Goal: Task Accomplishment & Management: Use online tool/utility

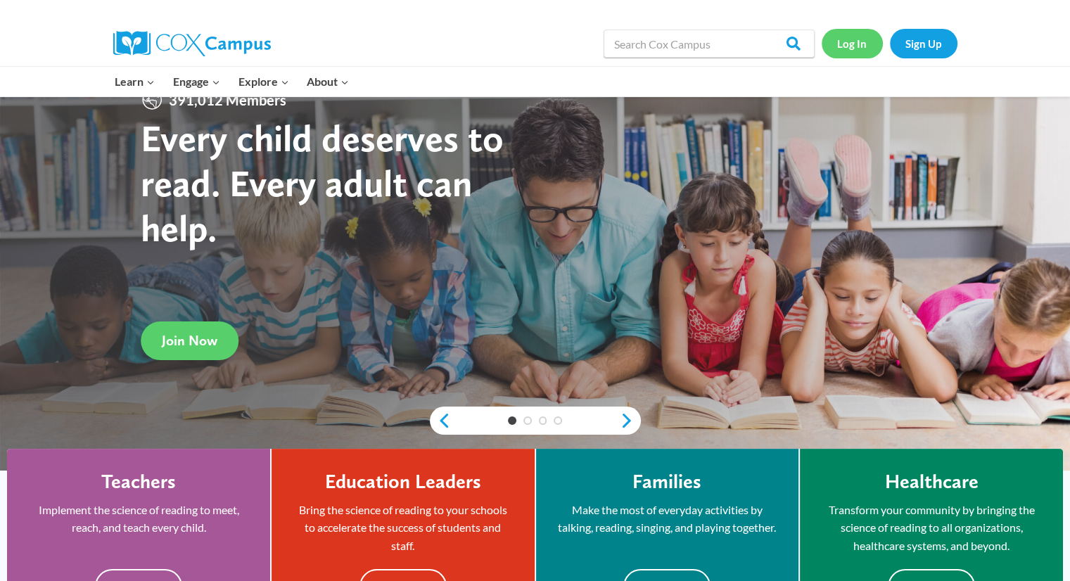
click at [847, 32] on link "Log In" at bounding box center [851, 43] width 61 height 29
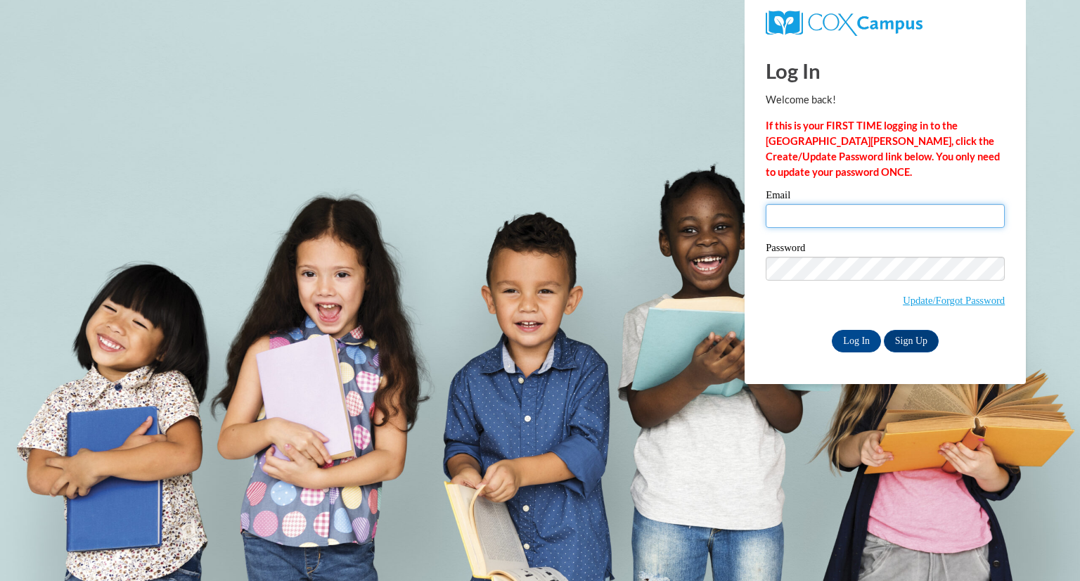
click at [844, 210] on input "Email" at bounding box center [885, 216] width 239 height 24
type input "hailey.pierson@aol.com"
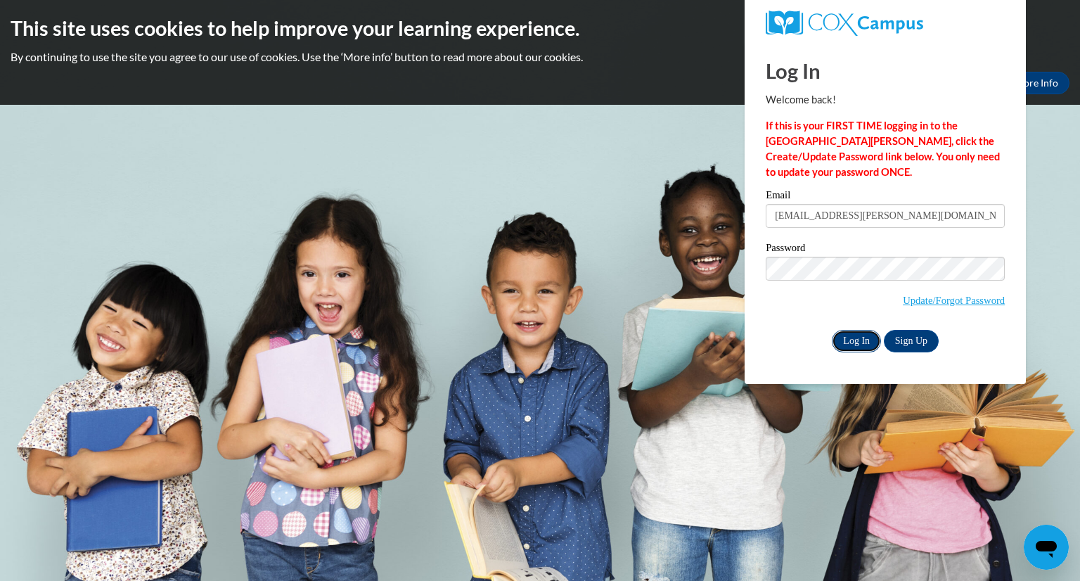
click at [867, 346] on input "Log In" at bounding box center [856, 341] width 49 height 23
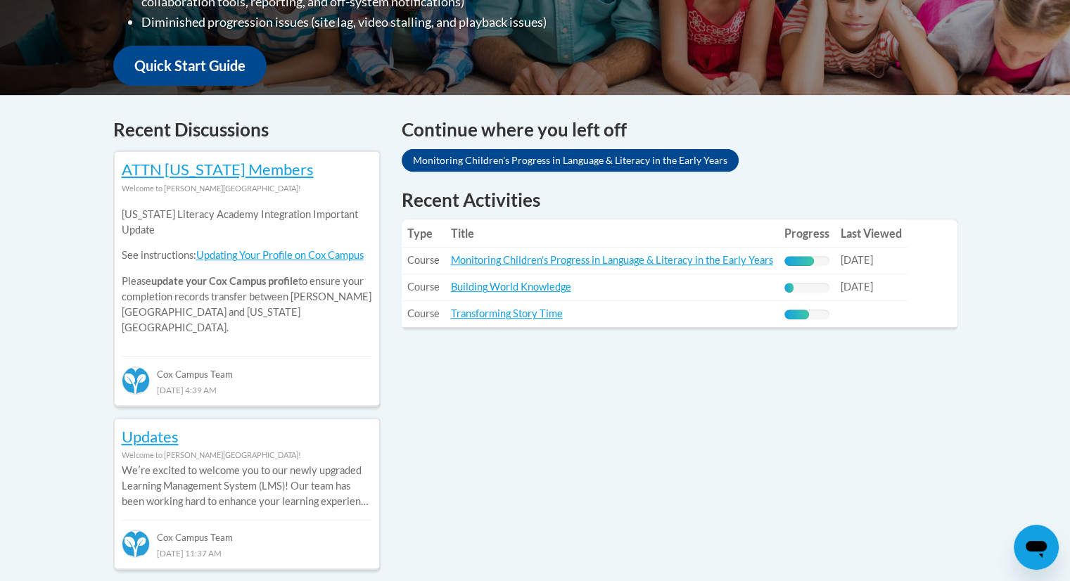
scroll to position [506, 0]
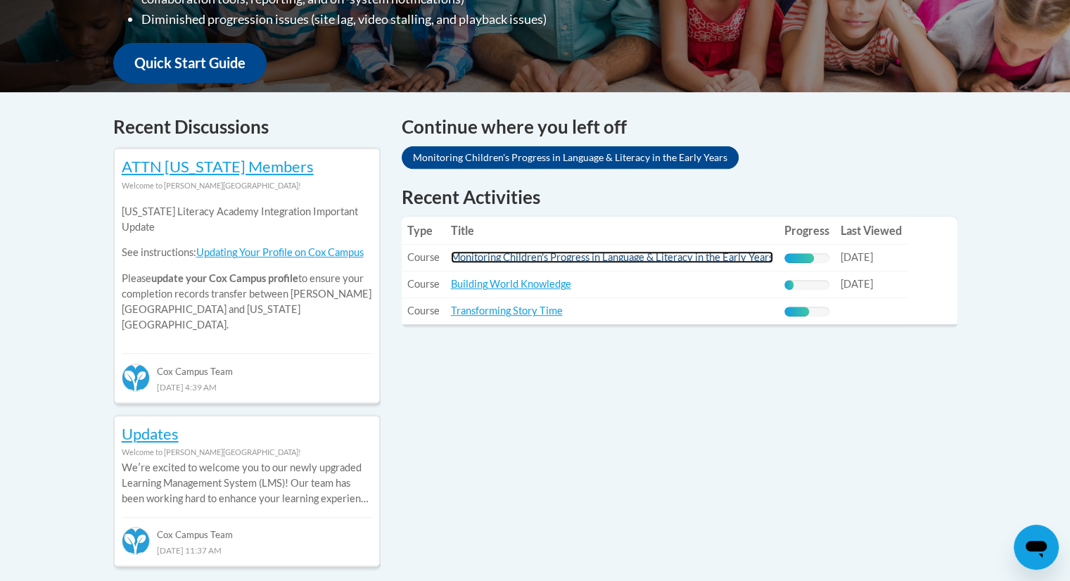
click at [639, 251] on link "Monitoring Children's Progress in Language & Literacy in the Early Years" at bounding box center [612, 257] width 322 height 12
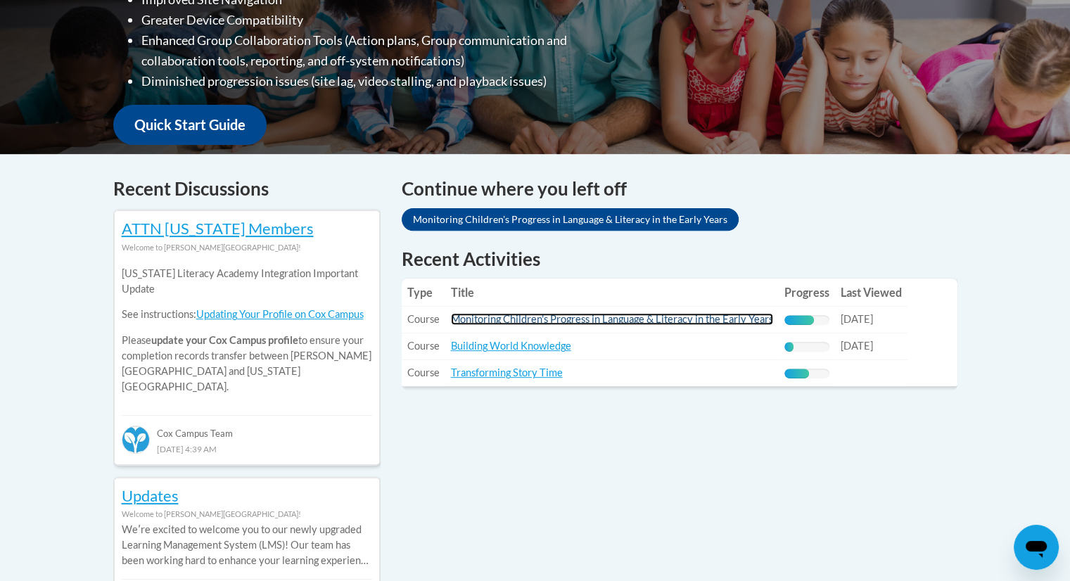
scroll to position [432, 0]
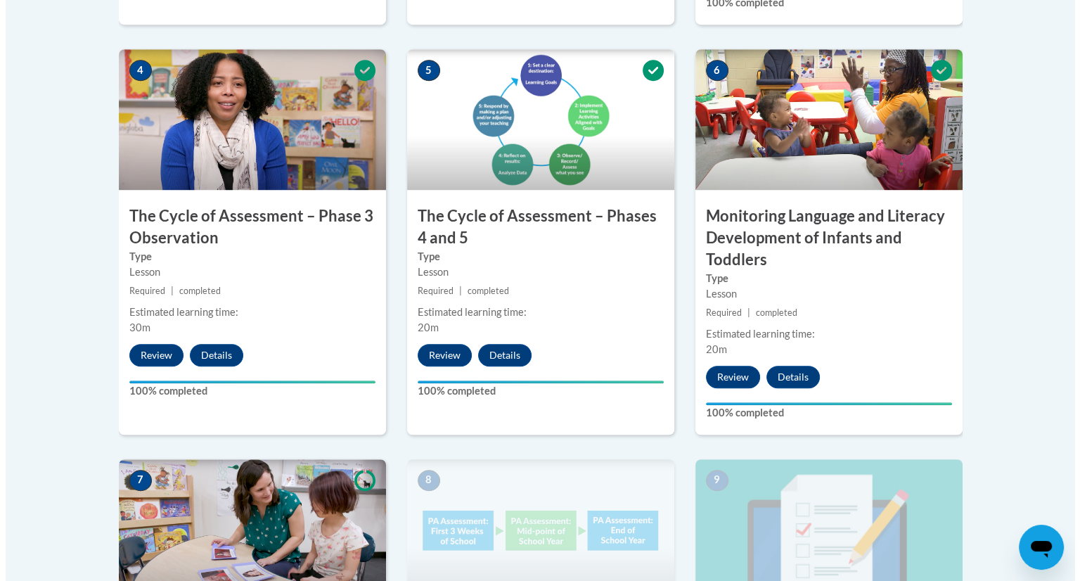
scroll to position [1158, 0]
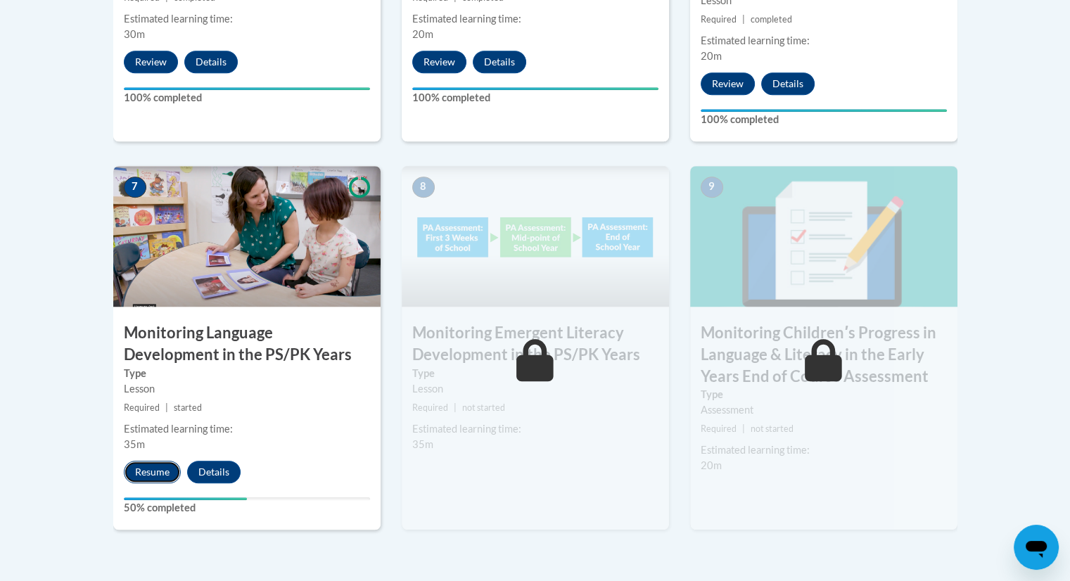
click at [153, 473] on button "Resume" at bounding box center [152, 472] width 57 height 23
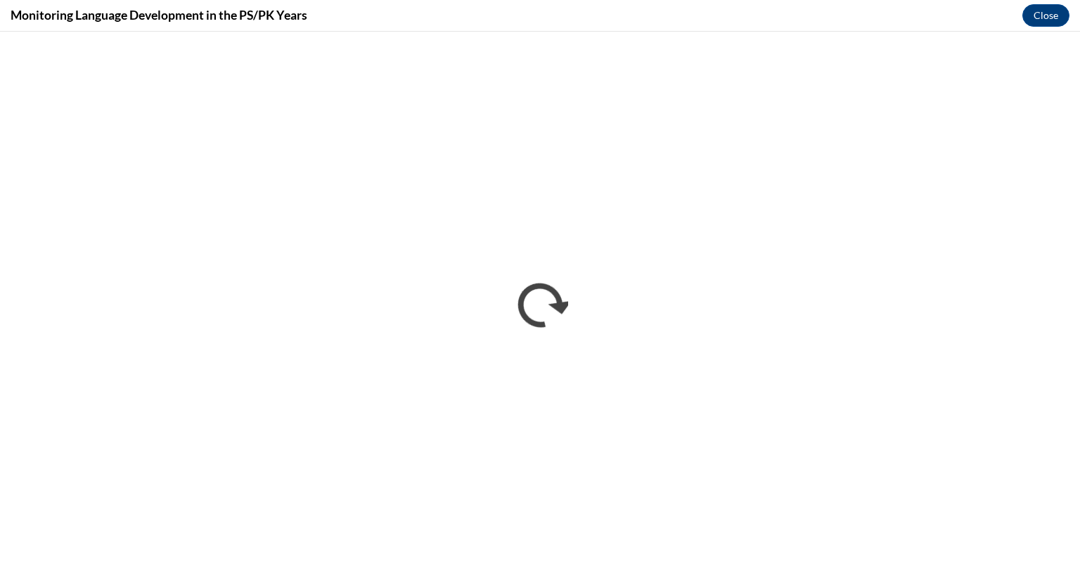
scroll to position [0, 0]
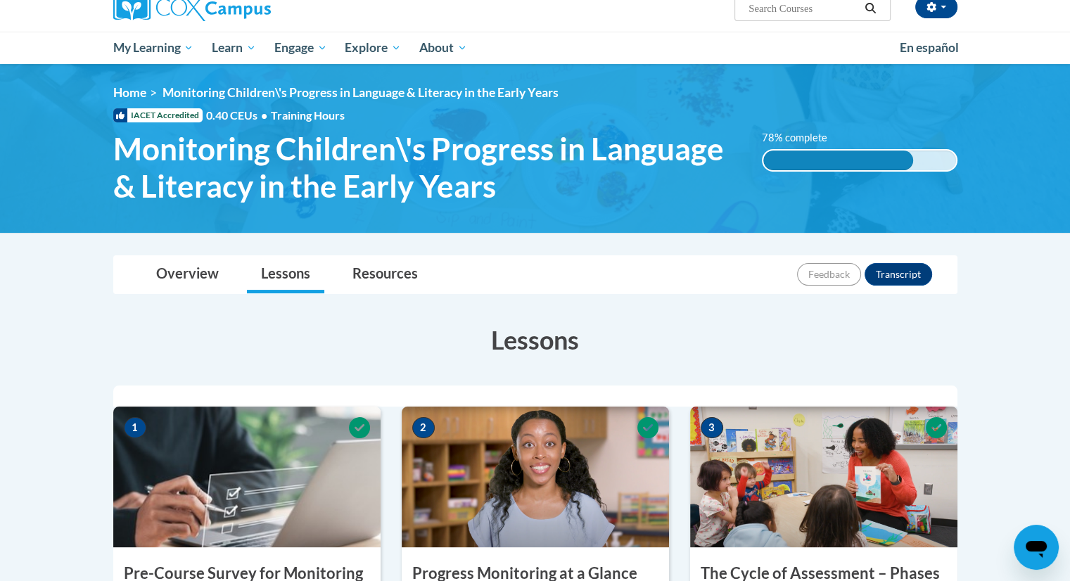
scroll to position [121, 0]
